Goal: Information Seeking & Learning: Learn about a topic

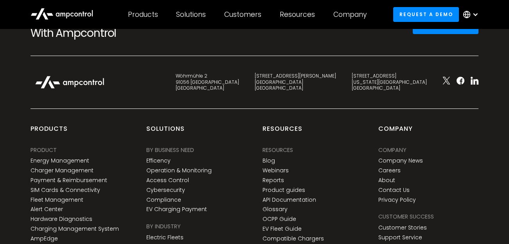
scroll to position [2349, 0]
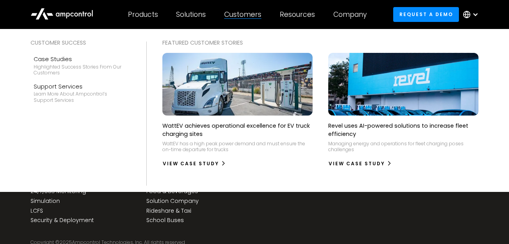
click at [364, 91] on img at bounding box center [403, 84] width 165 height 69
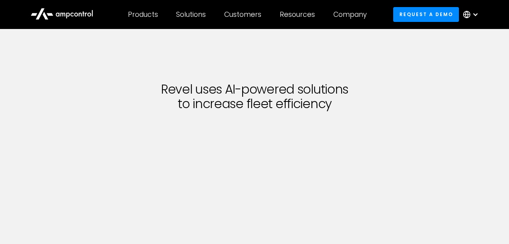
click at [474, 13] on div at bounding box center [476, 14] width 6 height 6
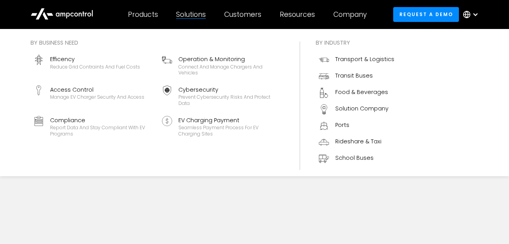
click at [200, 18] on div "Solutions" at bounding box center [191, 14] width 30 height 9
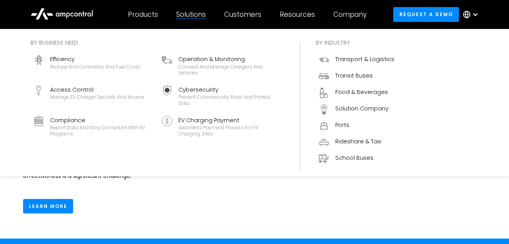
scroll to position [1392, 0]
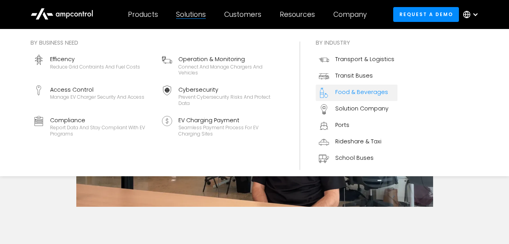
click at [367, 94] on div "Food & Beverages" at bounding box center [361, 92] width 53 height 9
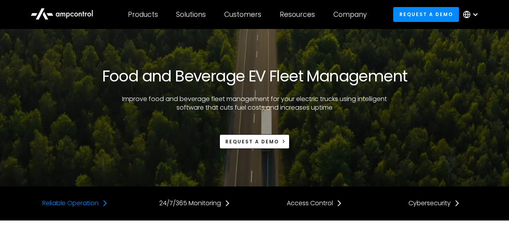
click at [99, 204] on link "Reliable Operation" at bounding box center [75, 203] width 66 height 9
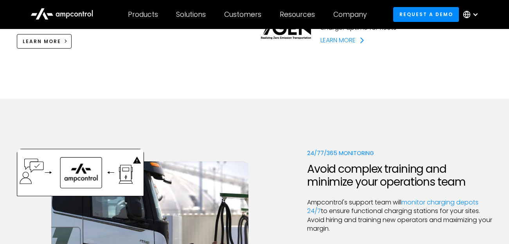
scroll to position [1009, 0]
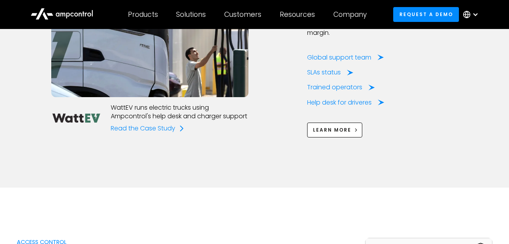
click at [150, 167] on div "WattEV runs electric trucks using Ampcontrol's help desk and charger support Re…" at bounding box center [255, 45] width 476 height 284
click at [164, 124] on div "Read the Case Study" at bounding box center [143, 128] width 65 height 9
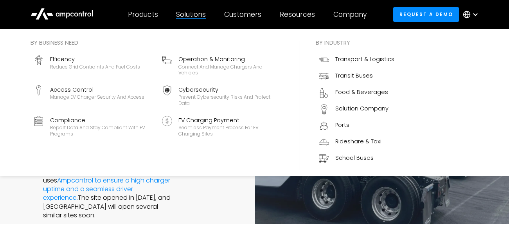
click at [189, 13] on div "Solutions" at bounding box center [191, 14] width 30 height 9
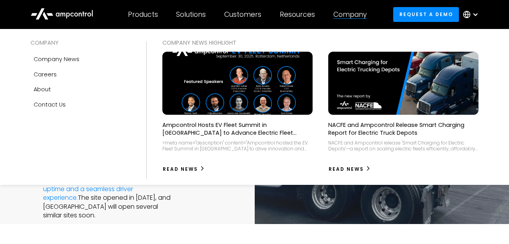
click at [352, 17] on div "Company" at bounding box center [350, 14] width 33 height 9
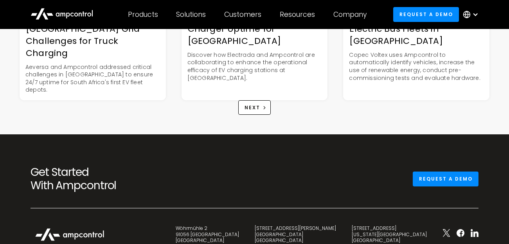
scroll to position [1762, 0]
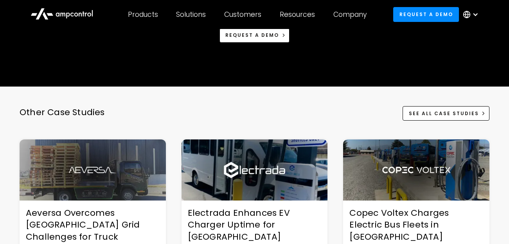
click at [392, 180] on img at bounding box center [416, 169] width 146 height 61
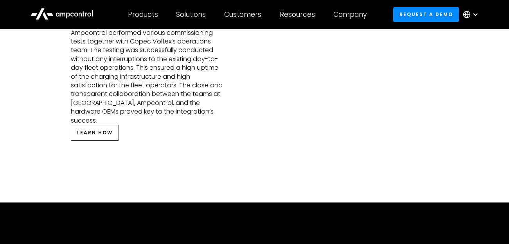
scroll to position [1174, 0]
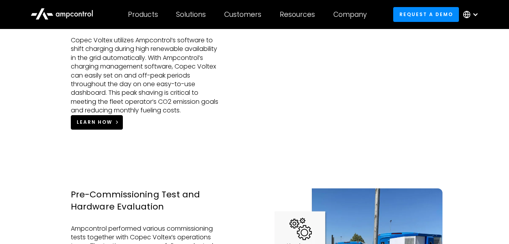
click at [81, 126] on div "LEARN HOW" at bounding box center [95, 122] width 36 height 7
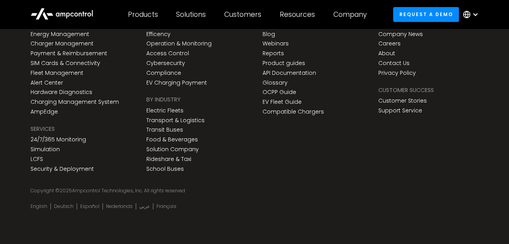
scroll to position [2333, 0]
click at [178, 128] on link "Transit Buses" at bounding box center [164, 129] width 37 height 7
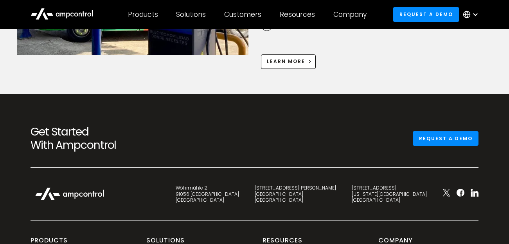
scroll to position [2545, 0]
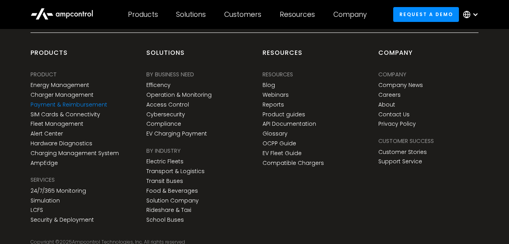
click at [91, 101] on link "Payment & Reimbursement" at bounding box center [69, 104] width 77 height 7
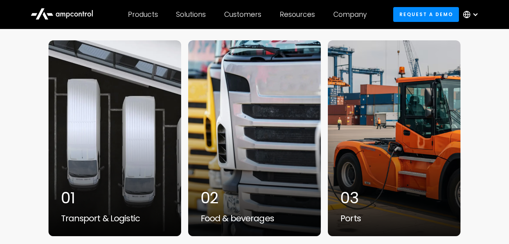
scroll to position [2153, 0]
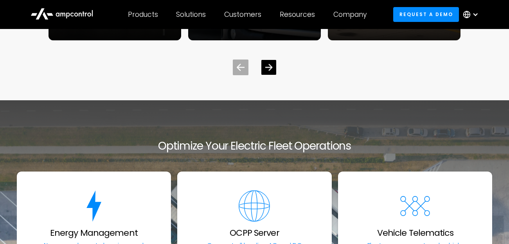
click at [265, 71] on div "Next slide" at bounding box center [269, 67] width 15 height 15
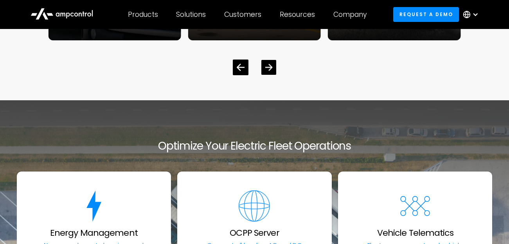
click at [270, 70] on icon "Next slide" at bounding box center [268, 67] width 7 height 7
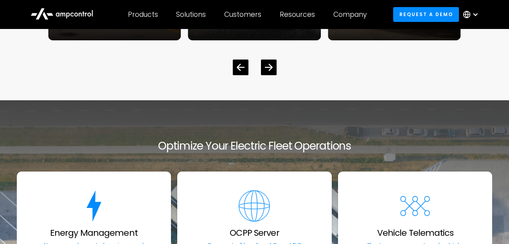
scroll to position [1957, 0]
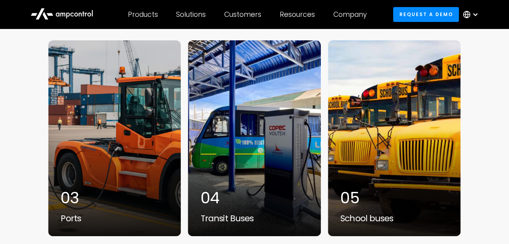
drag, startPoint x: 508, startPoint y: 170, endPoint x: 508, endPoint y: 178, distance: 8.2
click at [508, 178] on div "Trusted by electric fleets that power our economy 01 Transport & Logistic 02 Fo…" at bounding box center [254, 136] width 509 height 269
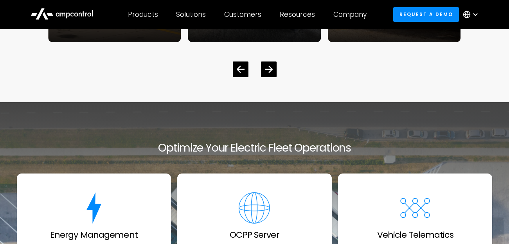
scroll to position [2032, 0]
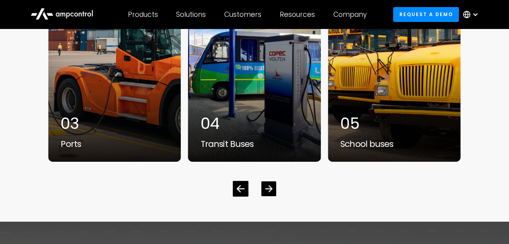
click at [271, 192] on icon "Next slide" at bounding box center [268, 188] width 7 height 7
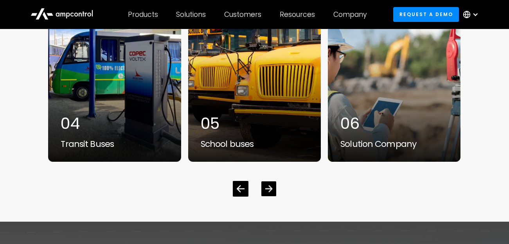
click at [271, 192] on icon "Next slide" at bounding box center [268, 188] width 7 height 7
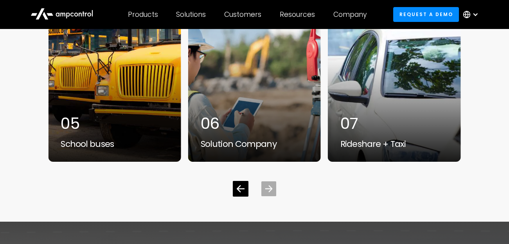
click at [271, 192] on icon "Next slide" at bounding box center [268, 188] width 7 height 7
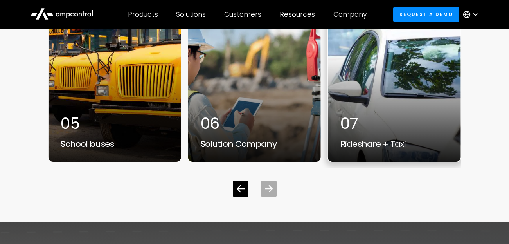
click at [353, 111] on div "7 / 7" at bounding box center [394, 64] width 133 height 196
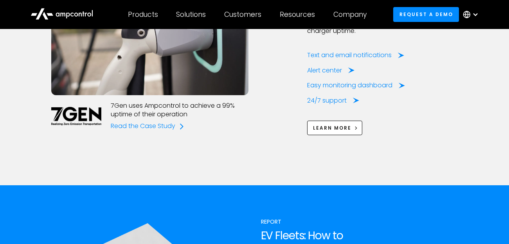
scroll to position [1762, 0]
